Goal: Task Accomplishment & Management: Use online tool/utility

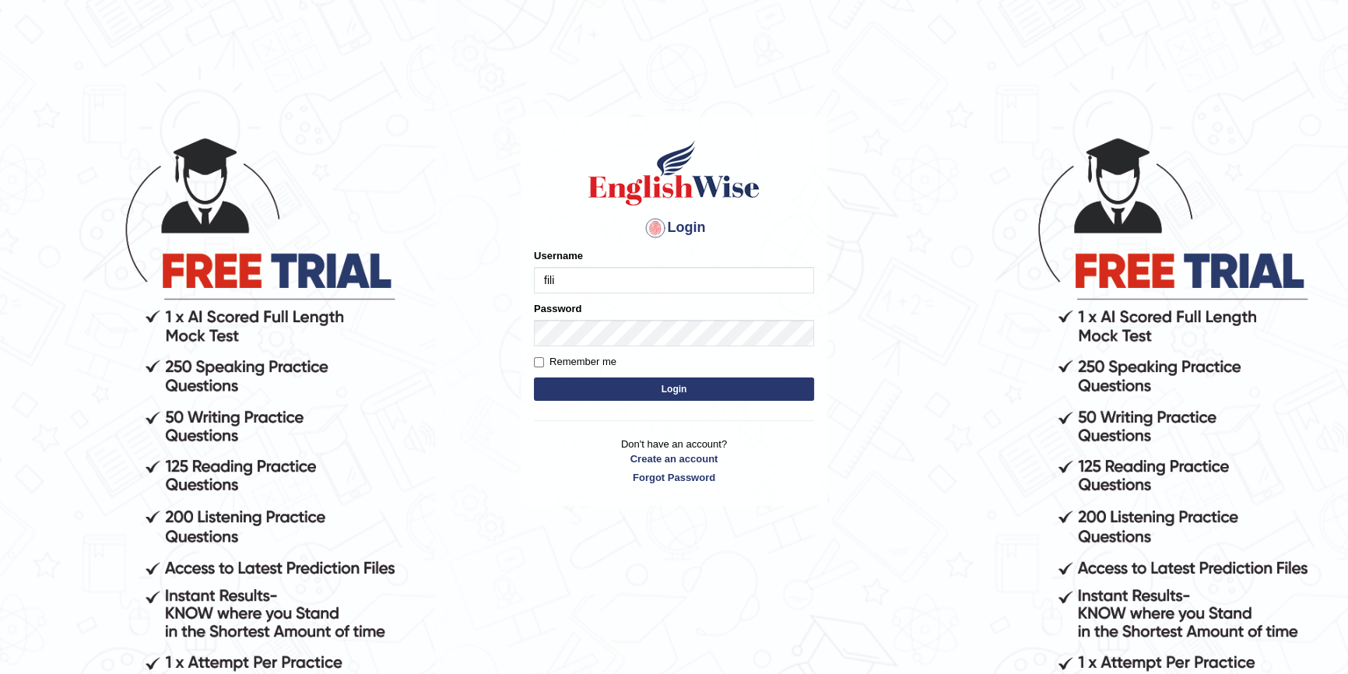
type input "filipimg"
click at [534, 377] on button "Login" at bounding box center [674, 388] width 280 height 23
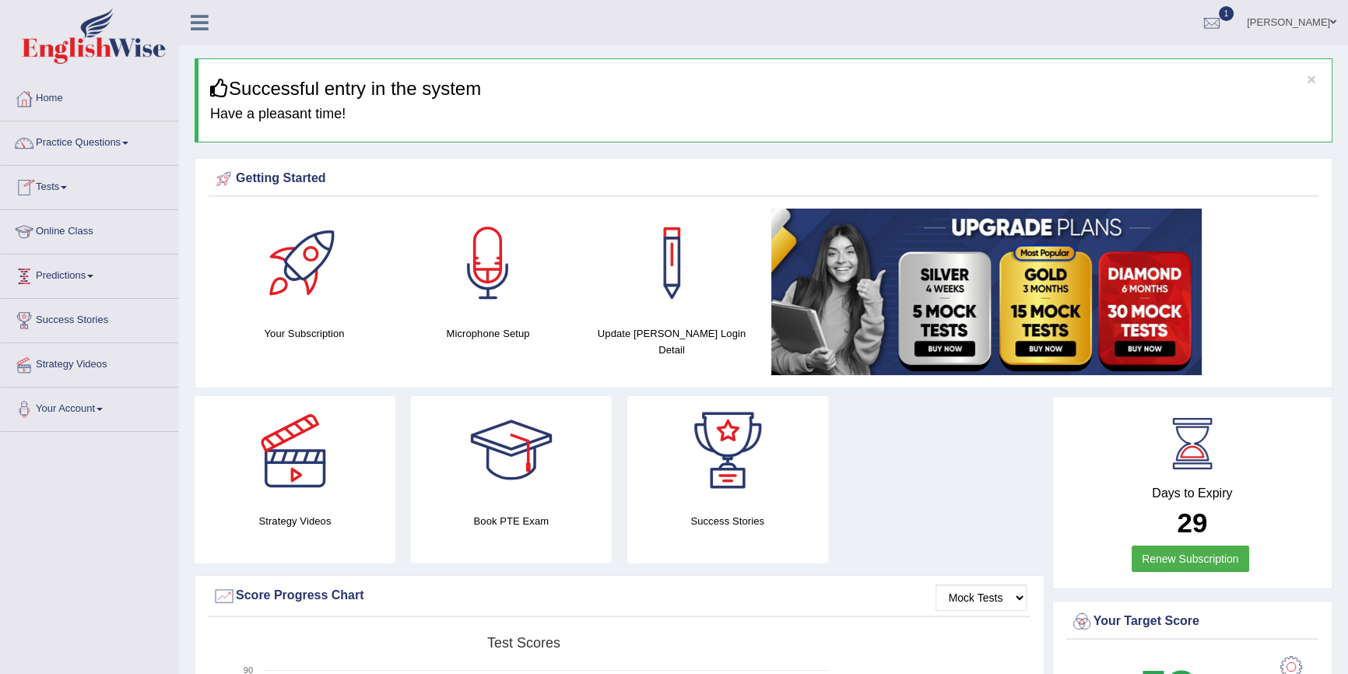
click at [61, 186] on link "Tests" at bounding box center [89, 185] width 177 height 39
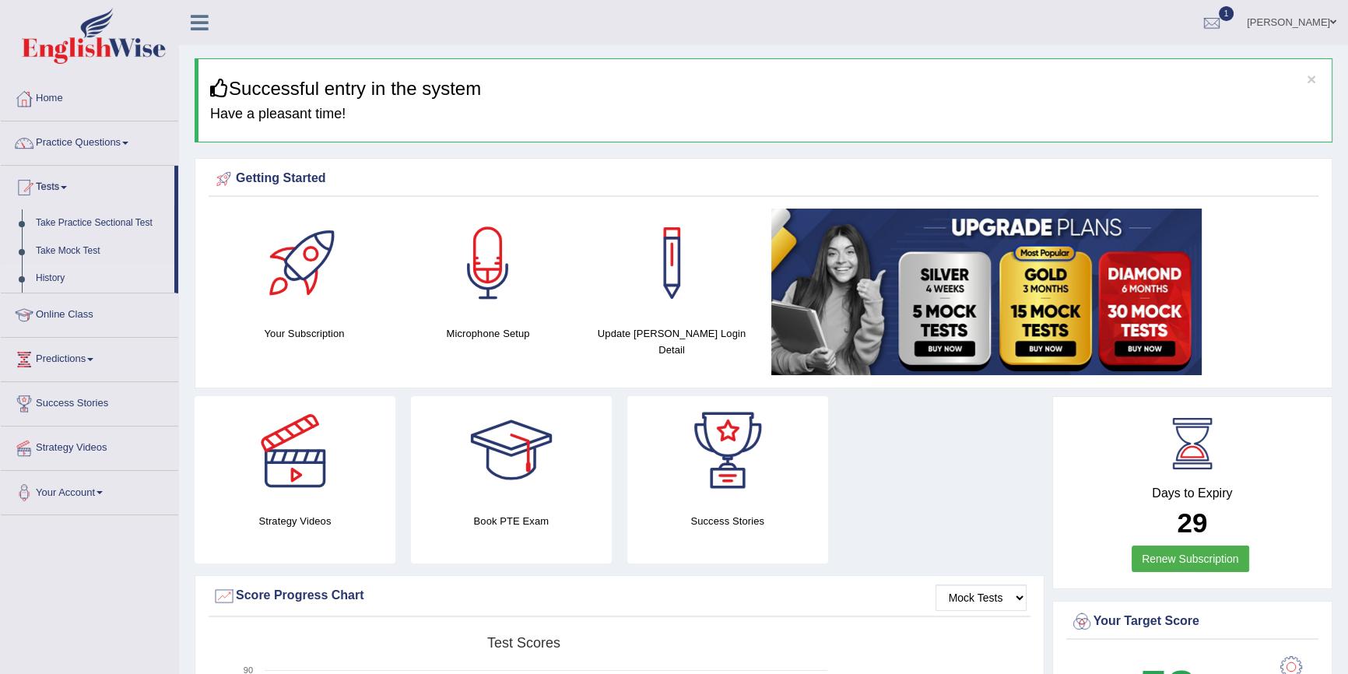
click at [58, 278] on link "History" at bounding box center [101, 279] width 145 height 28
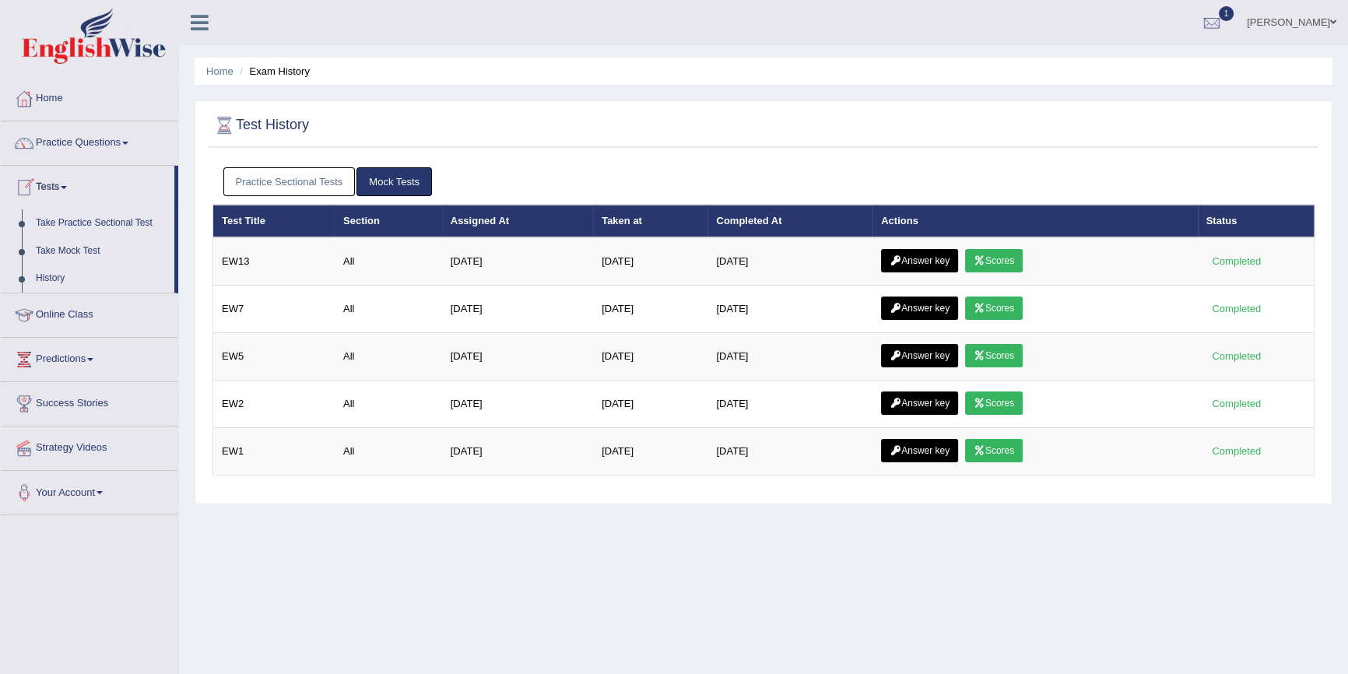
click at [62, 251] on link "Take Mock Test" at bounding box center [101, 251] width 145 height 28
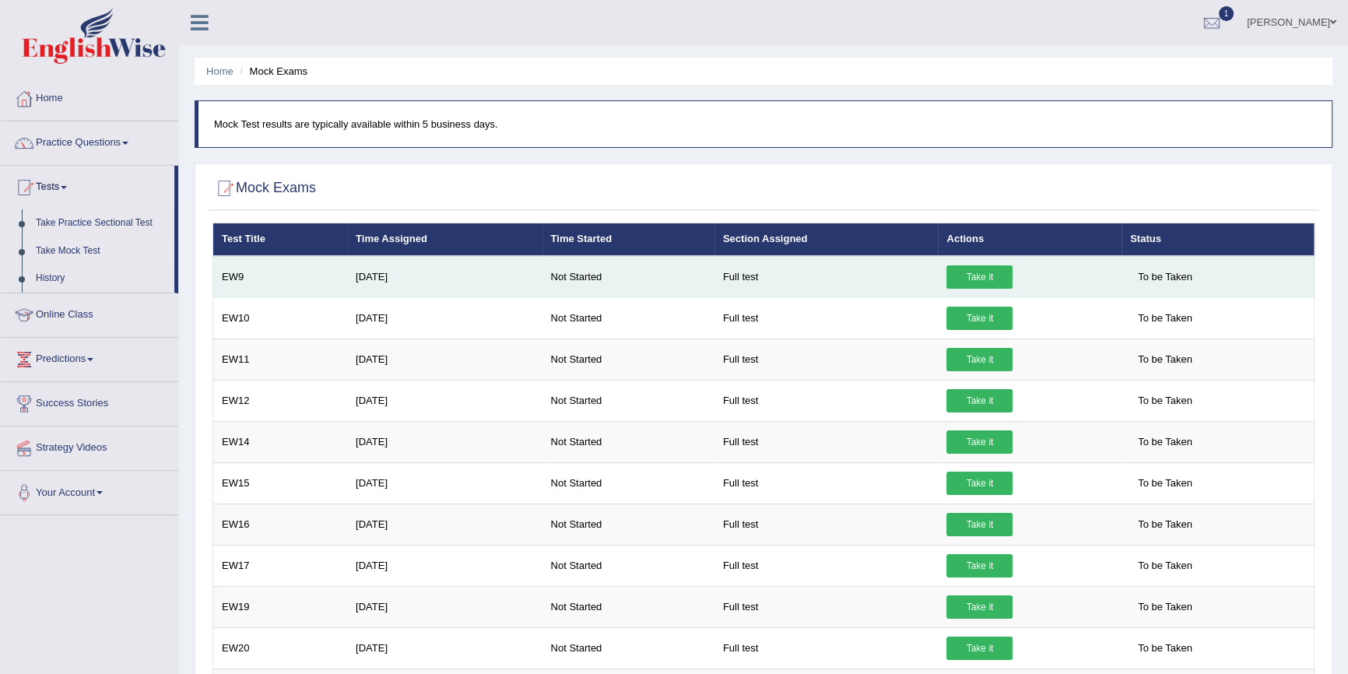
click at [982, 282] on link "Take it" at bounding box center [979, 276] width 66 height 23
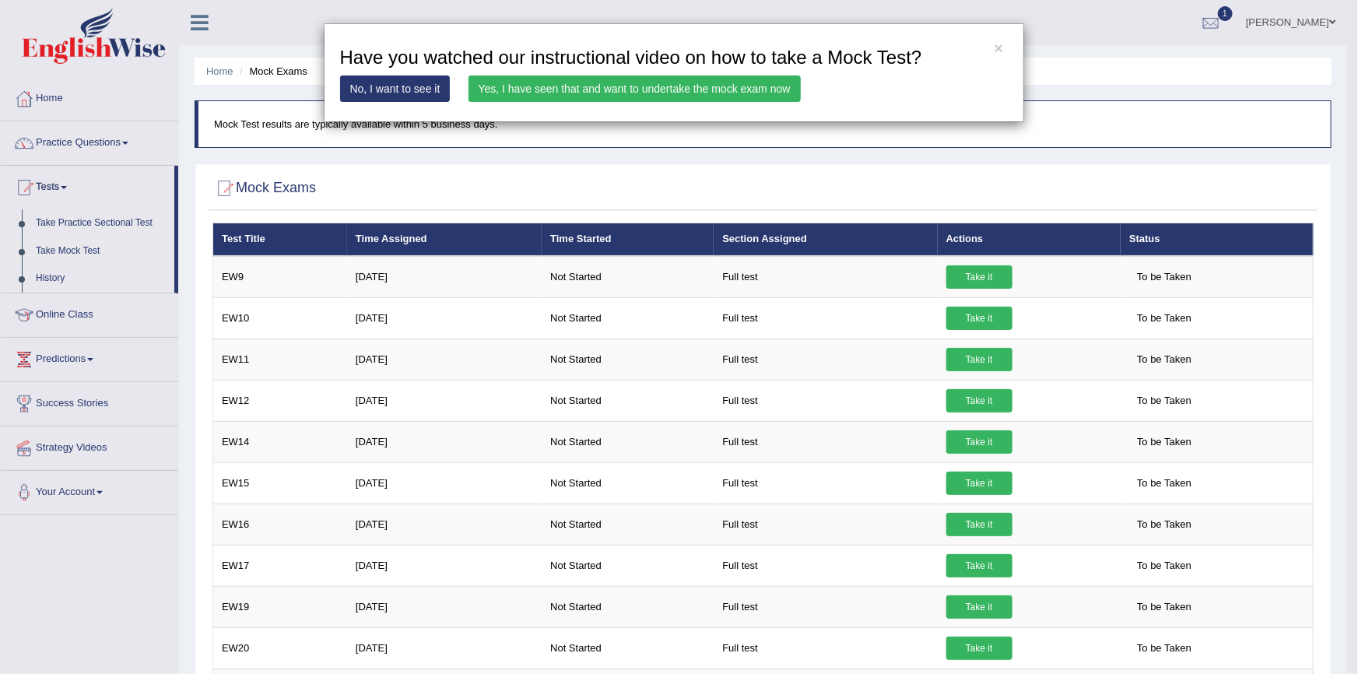
click at [638, 91] on link "Yes, I have seen that and want to undertake the mock exam now" at bounding box center [634, 88] width 332 height 26
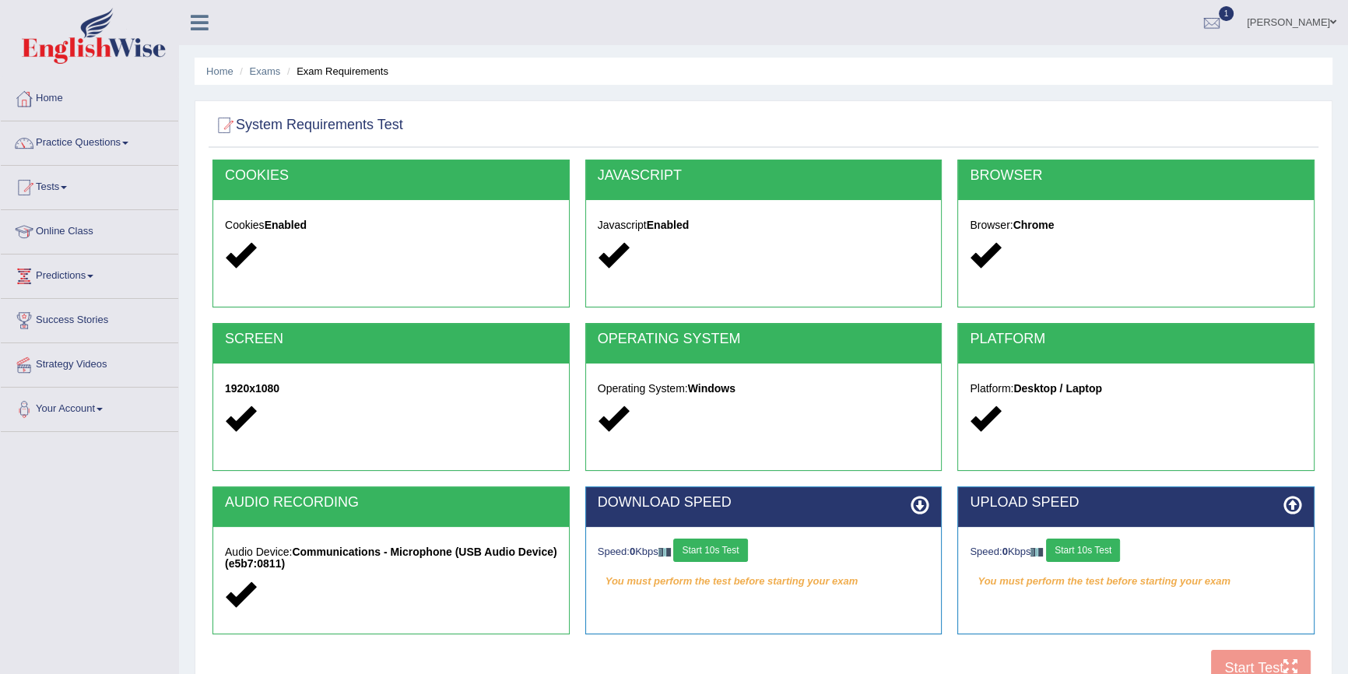
click at [747, 556] on button "Start 10s Test" at bounding box center [710, 549] width 74 height 23
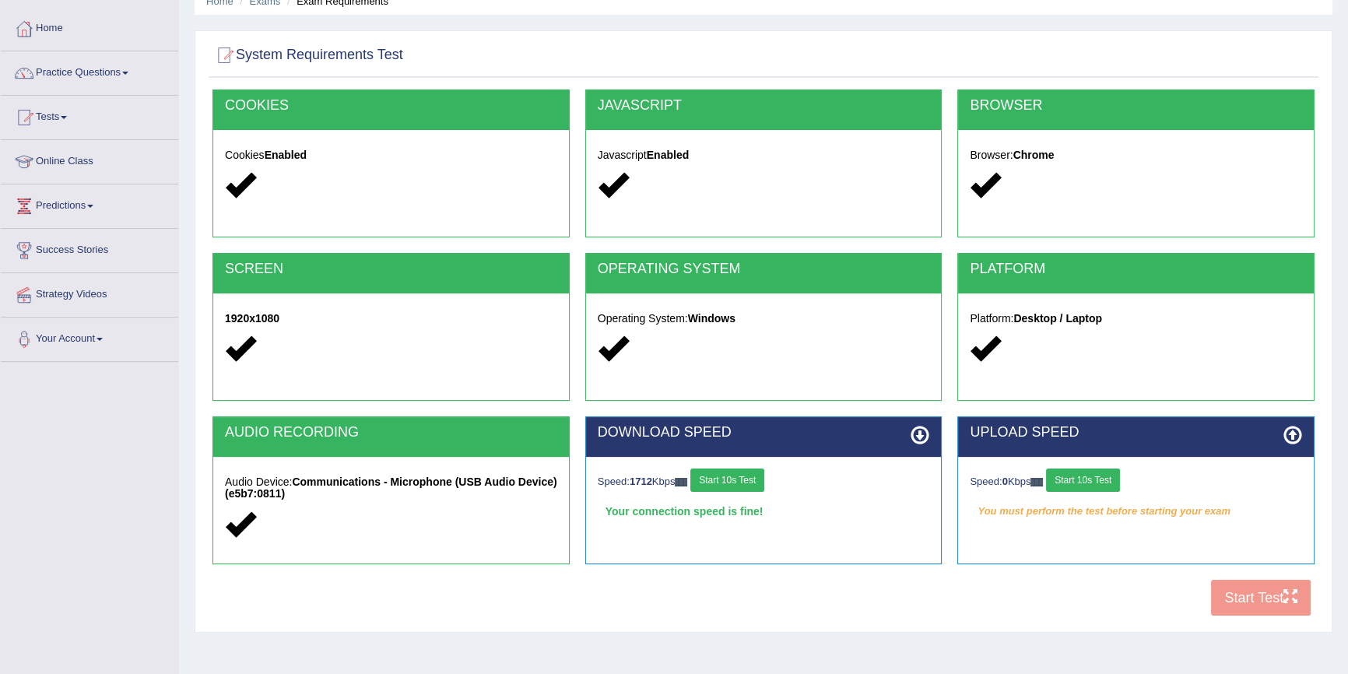
click at [762, 476] on button "Start 10s Test" at bounding box center [727, 479] width 74 height 23
click at [1105, 489] on button "Start 10s Test" at bounding box center [1083, 479] width 74 height 23
click at [1101, 475] on button "Start 10s Test" at bounding box center [1100, 479] width 74 height 23
click at [1260, 605] on button "Start Test" at bounding box center [1261, 598] width 100 height 36
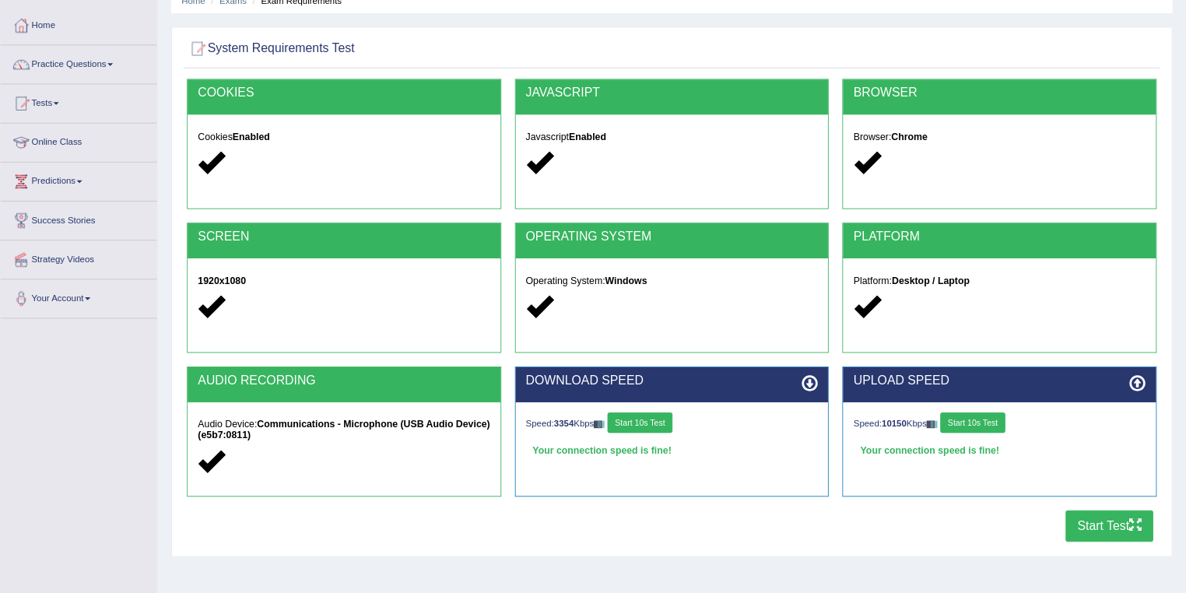
scroll to position [71, 0]
